Goal: Information Seeking & Learning: Learn about a topic

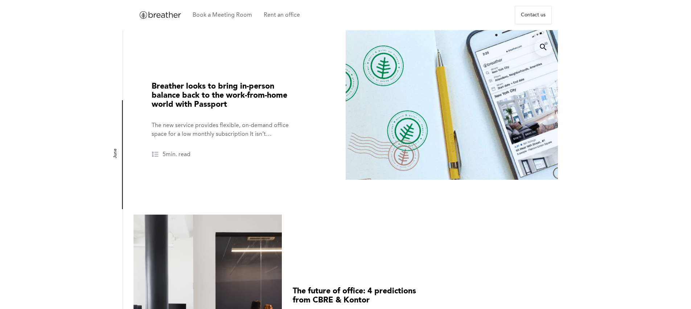
scroll to position [735, 0]
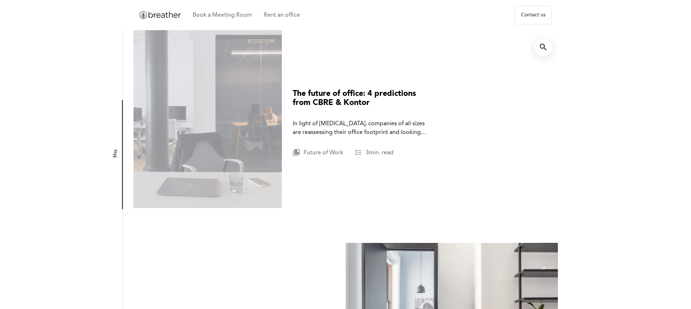
click at [343, 102] on h3 "The future of office: 4 predictions from CBRE & Kontor" at bounding box center [354, 98] width 123 height 17
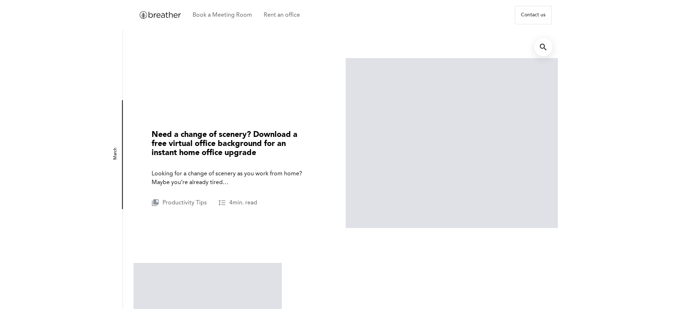
scroll to position [1891, 0]
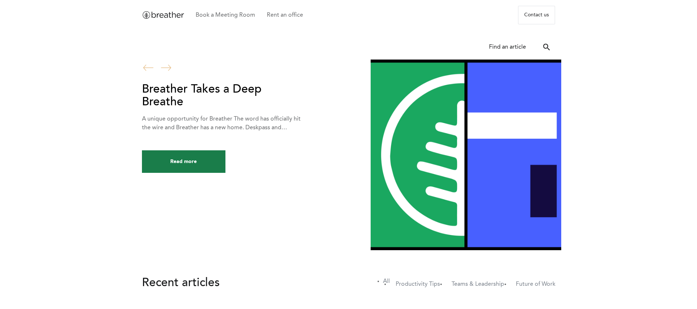
scroll to position [0, 0]
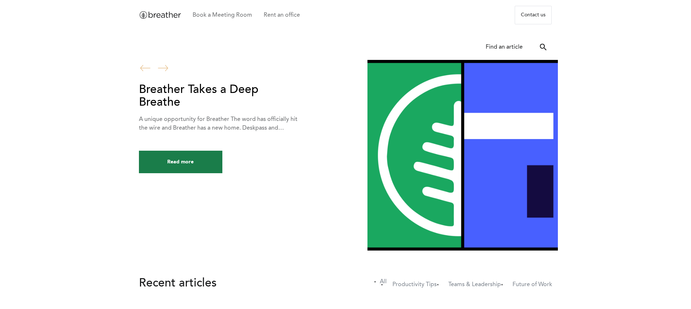
click at [524, 47] on nav "Find an article loupe Created with Sketch." at bounding box center [513, 47] width 78 height 18
click at [547, 48] on icon "loupe Created with Sketch." at bounding box center [543, 47] width 7 height 7
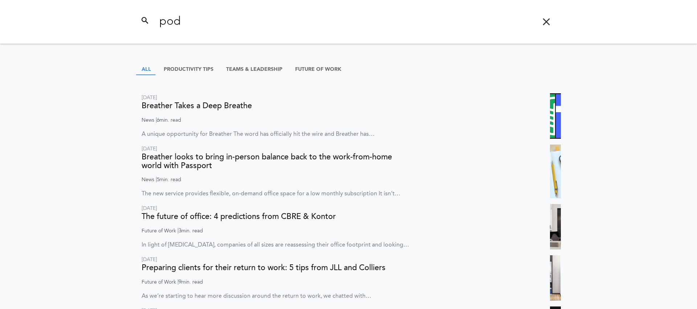
type input "pod"
click at [142, 17] on button "loupe Created with Sketch." at bounding box center [145, 22] width 7 height 10
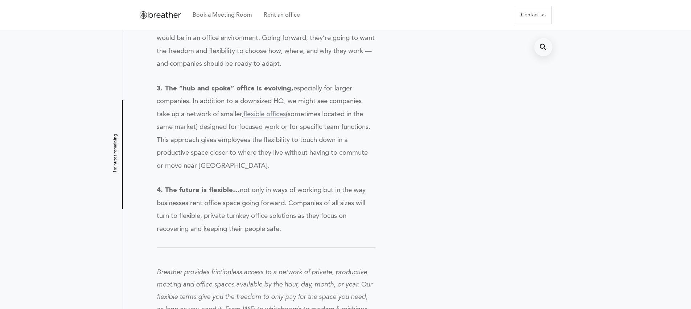
scroll to position [713, 0]
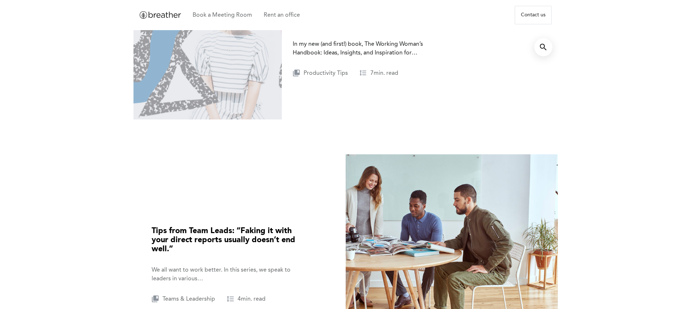
scroll to position [607, 0]
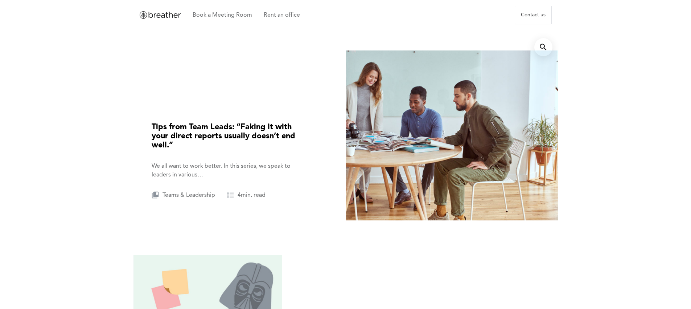
scroll to position [97, 0]
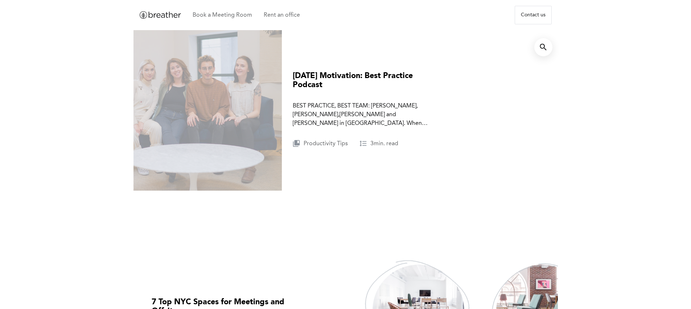
click at [170, 12] on div at bounding box center [208, 94] width 149 height 191
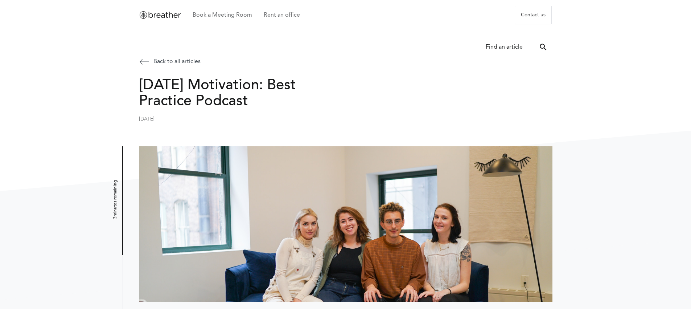
click at [151, 58] on aside at bounding box center [301, 51] width 335 height 18
click at [143, 61] on icon at bounding box center [144, 61] width 15 height 15
